Goal: Navigation & Orientation: Find specific page/section

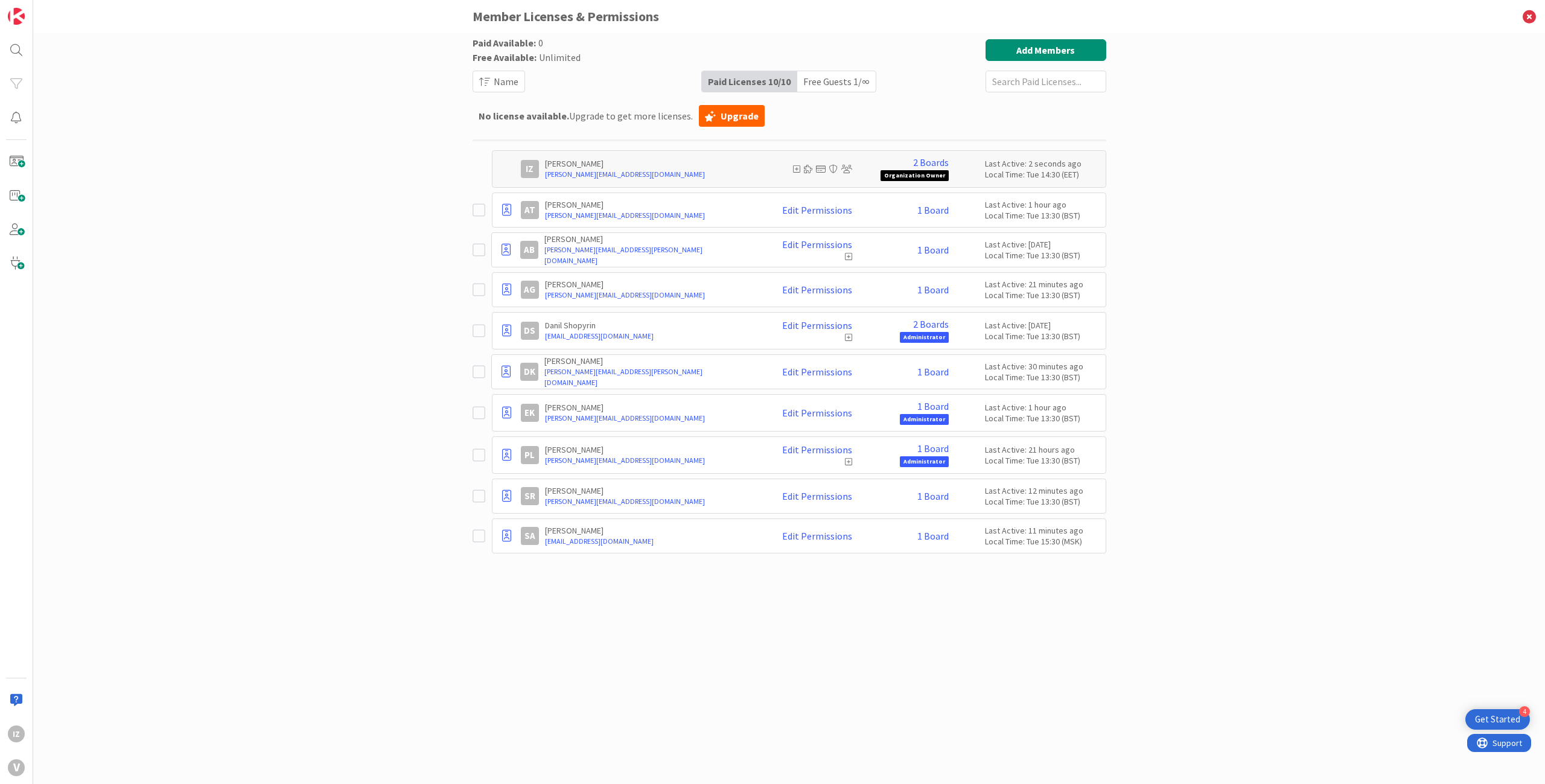
drag, startPoint x: 1522, startPoint y: 21, endPoint x: 1521, endPoint y: 28, distance: 7.1
click at [1523, 21] on icon at bounding box center [1529, 16] width 31 height 33
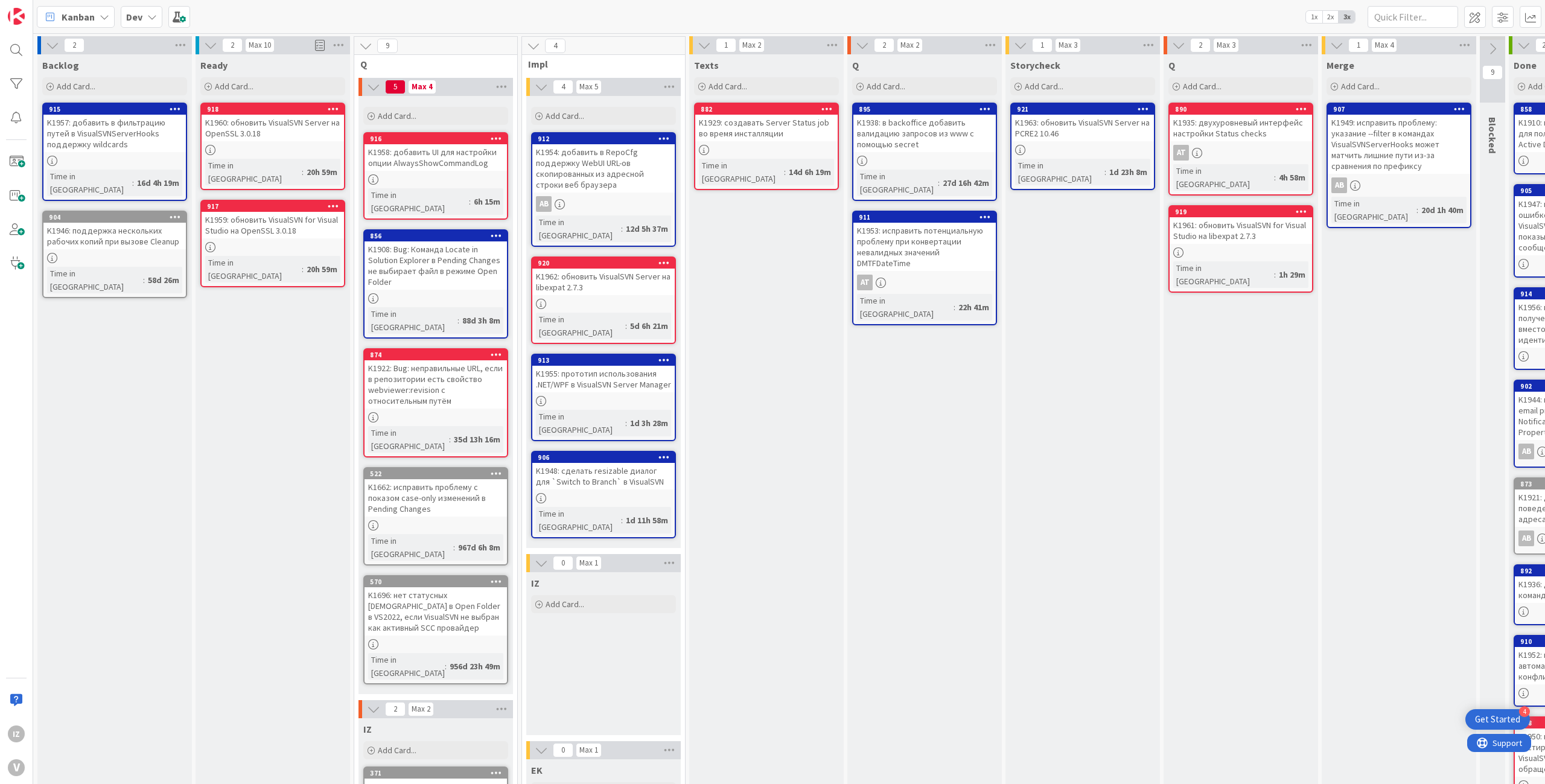
click at [1413, 564] on div "Merge Add Card... 907 K1949: исправить проблему: указание --filter в командах V…" at bounding box center [1399, 660] width 154 height 1212
click at [1413, 562] on div "Merge Add Card... 907 K1949: исправить проблему: указание --filter в командах V…" at bounding box center [1399, 660] width 154 height 1212
click at [1123, 555] on div "Storycheck Add Card... 921 K1963: обновить VisualSVN Server на PCRE2 10.46 Time…" at bounding box center [1082, 660] width 154 height 1212
click at [964, 533] on div "Q Add Card... 895 K1938: в backoffice добавить валидацию запросов из www с помо…" at bounding box center [924, 660] width 154 height 1212
click at [748, 517] on div "Texts Add Card... 882 K1929: создавать Server Status job во время инсталляции T…" at bounding box center [766, 660] width 154 height 1212
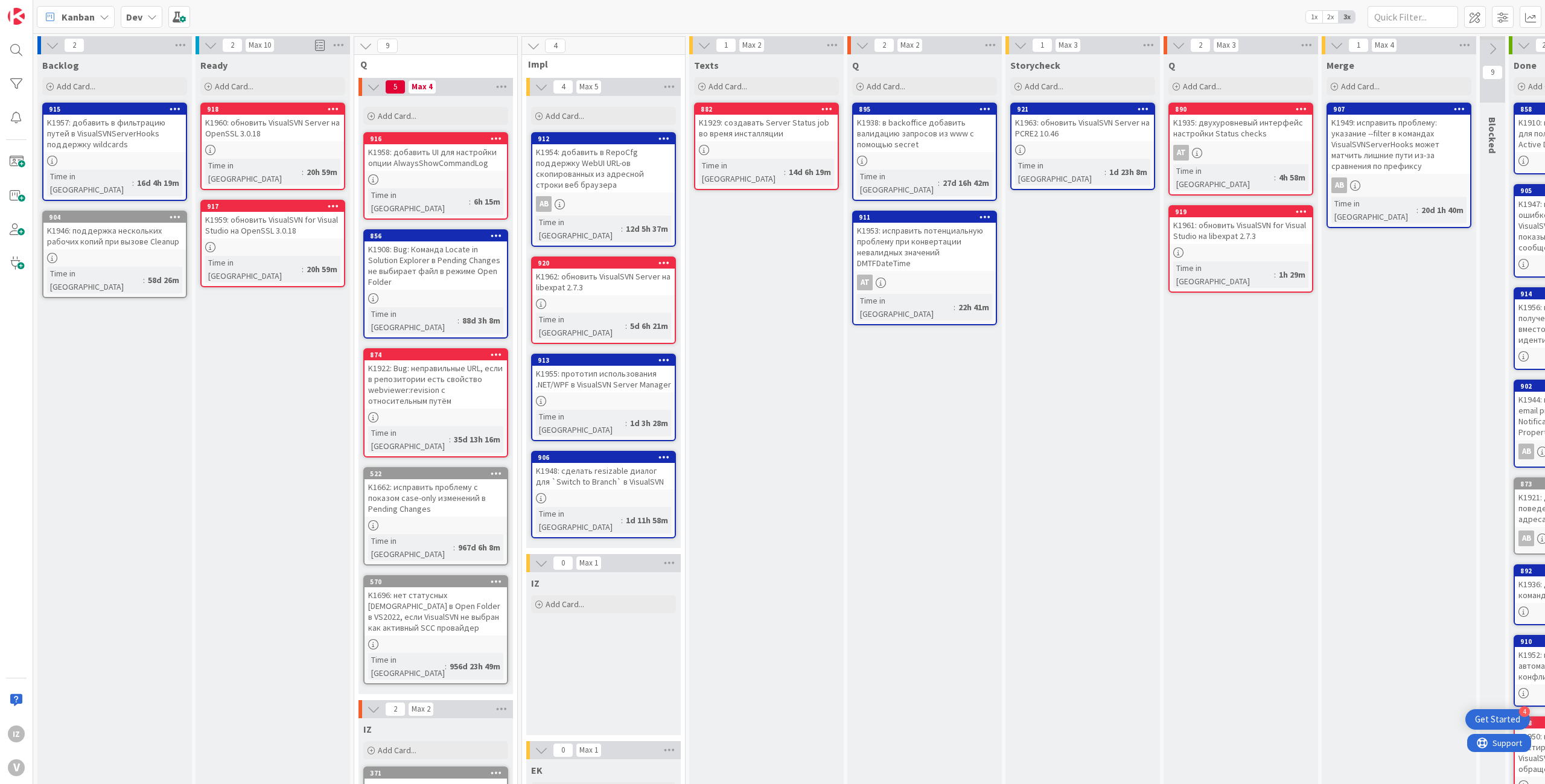
click at [279, 377] on div "Ready Add Card... 918 K1960: обновить VisualSVN Server на OpenSSL 3.0.18 Time i…" at bounding box center [272, 660] width 154 height 1212
click at [235, 342] on div "Ready Add Card... 918 K1960: обновить VisualSVN Server на OpenSSL 3.0.18 Time i…" at bounding box center [272, 660] width 154 height 1212
click at [235, 341] on div "Ready Add Card... 918 K1960: обновить VisualSVN Server на OpenSSL 3.0.18 Time i…" at bounding box center [272, 660] width 154 height 1212
